Goal: Task Accomplishment & Management: Manage account settings

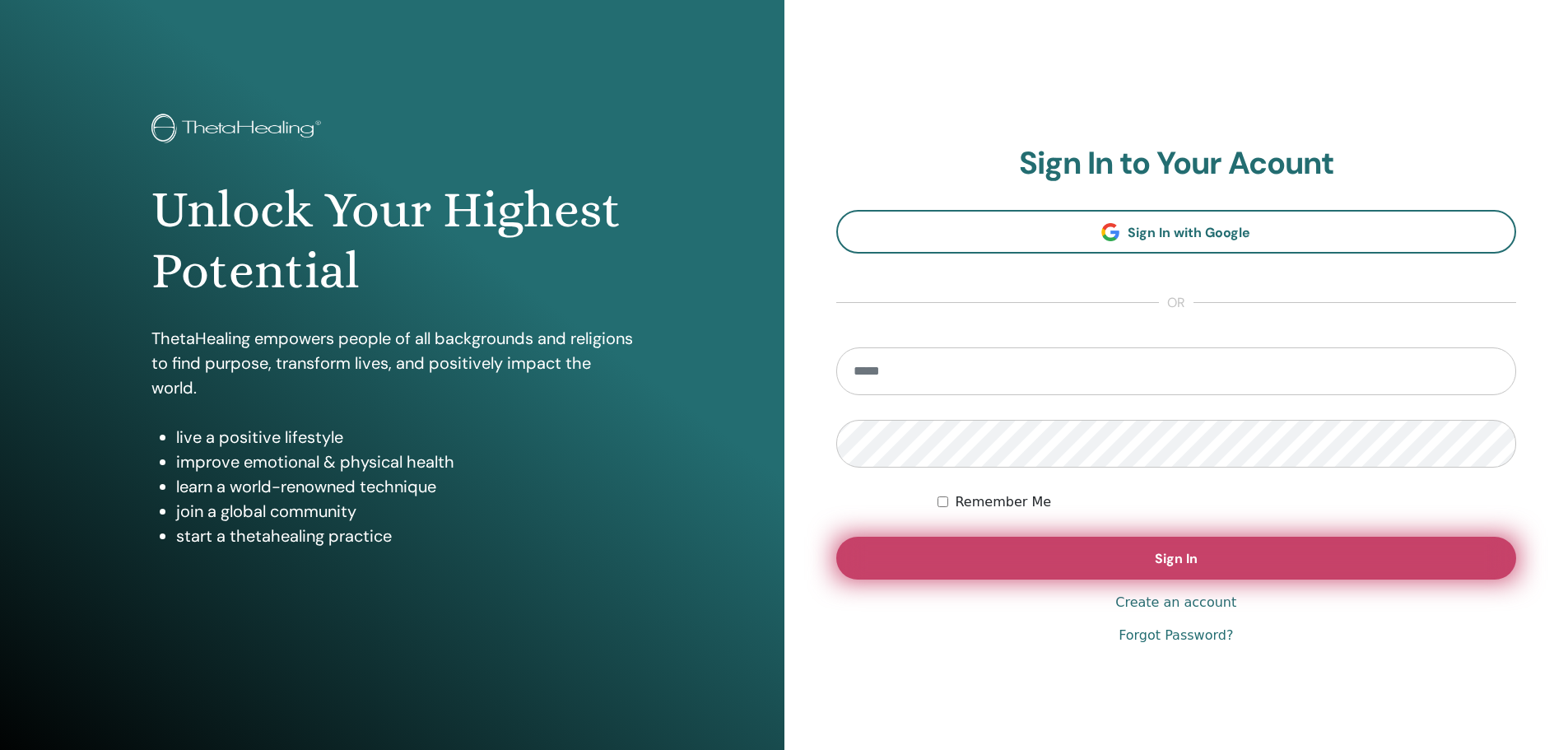
type input "**********"
click at [1191, 580] on button "Sign In" at bounding box center [1176, 559] width 681 height 43
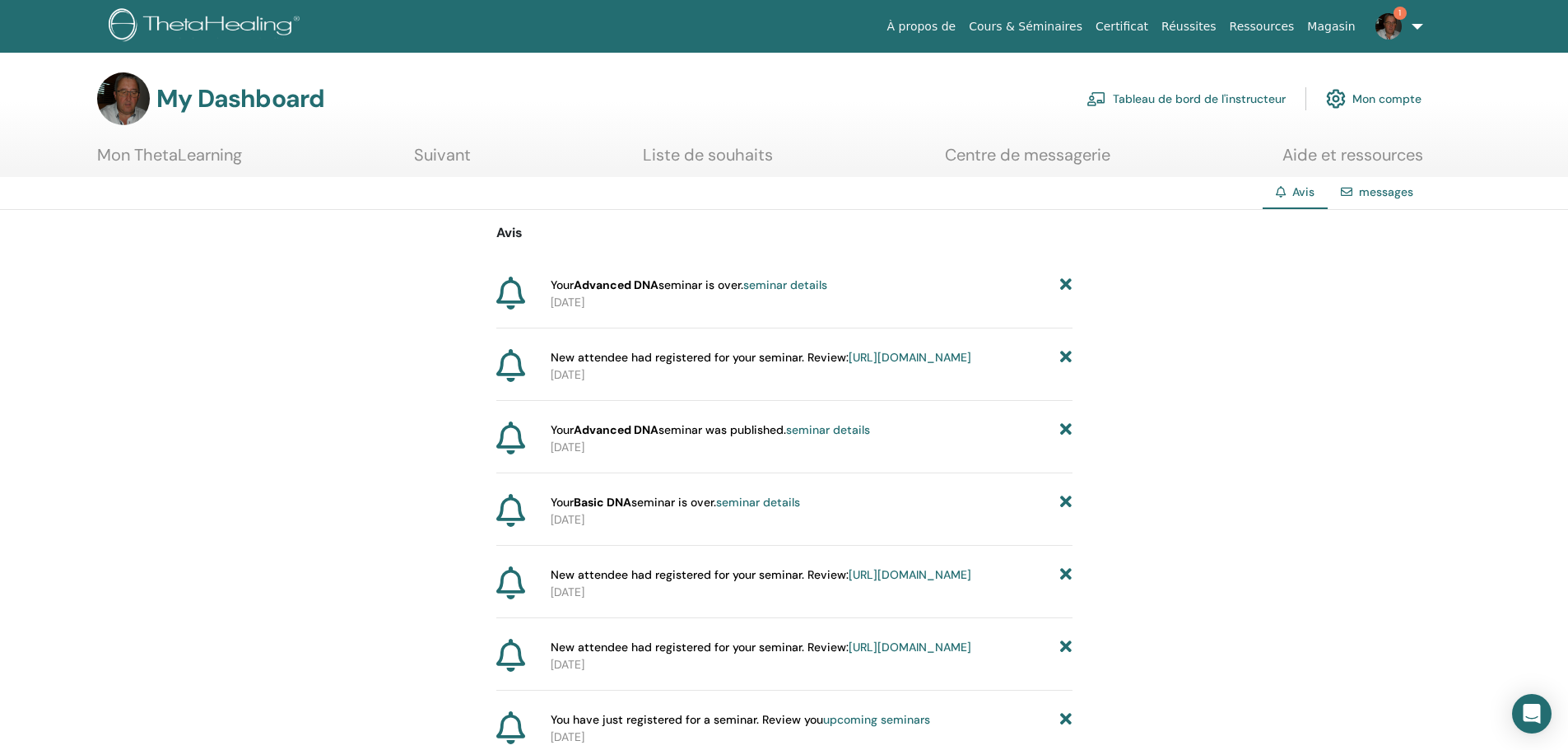
click at [1415, 22] on link "1" at bounding box center [1396, 26] width 67 height 53
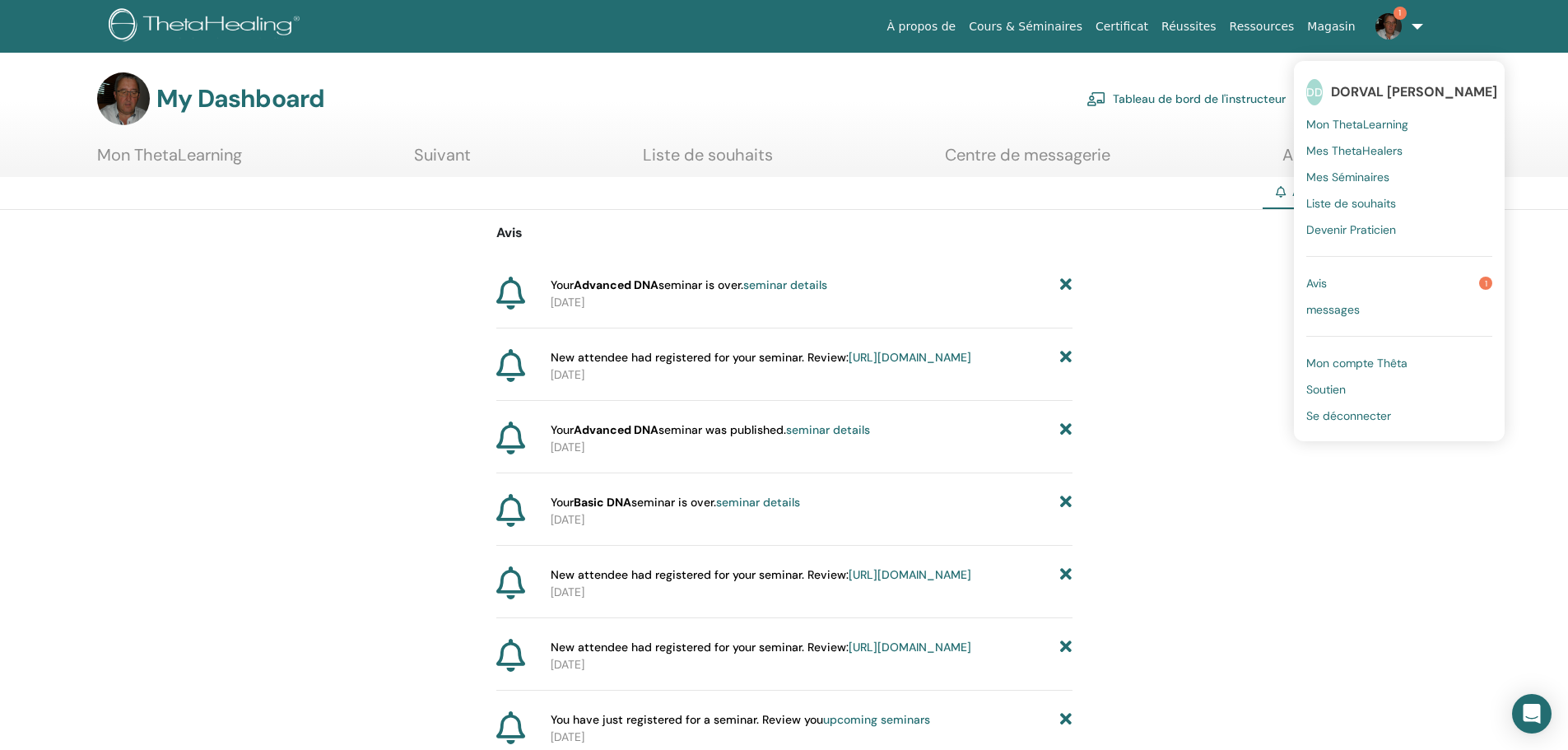
click at [1325, 282] on span "Avis" at bounding box center [1317, 282] width 21 height 15
